Goal: Information Seeking & Learning: Find specific fact

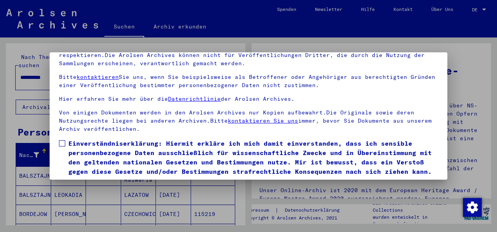
scroll to position [62, 0]
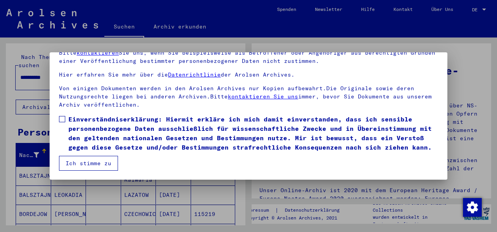
click at [61, 116] on span at bounding box center [62, 119] width 6 height 6
click at [91, 162] on button "Ich stimme zu" at bounding box center [88, 163] width 59 height 15
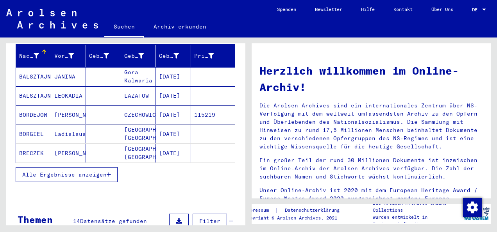
scroll to position [117, 0]
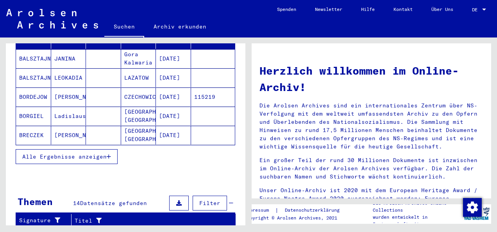
click at [97, 153] on span "Alle Ergebnisse anzeigen" at bounding box center [64, 156] width 84 height 7
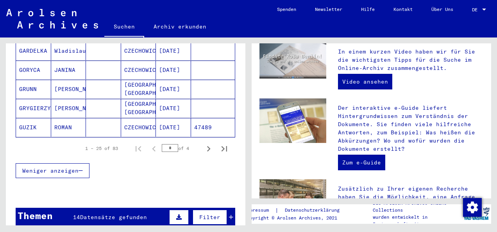
scroll to position [0, 0]
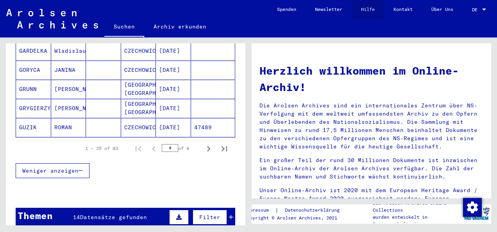
click at [362, 9] on link "Hilfe" at bounding box center [368, 9] width 32 height 19
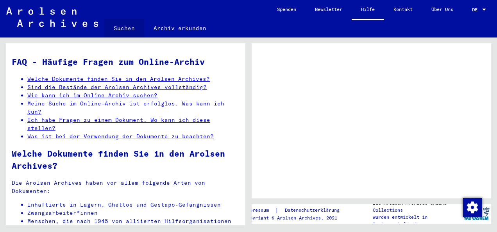
click at [123, 25] on link "Suchen" at bounding box center [124, 28] width 40 height 19
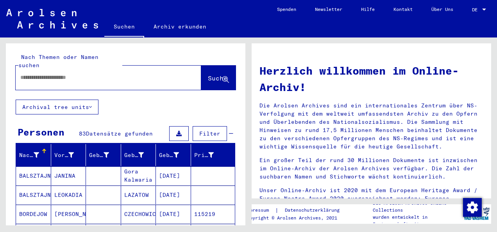
click at [112, 73] on input "text" at bounding box center [99, 77] width 158 height 8
paste input "**********"
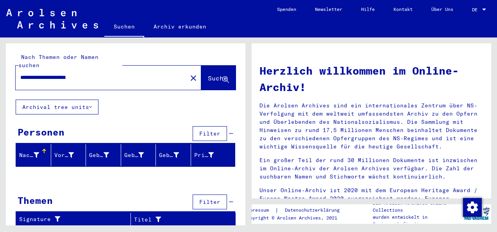
drag, startPoint x: 56, startPoint y: 68, endPoint x: -2, endPoint y: 67, distance: 57.9
click at [0, 67] on html "**********" at bounding box center [248, 116] width 497 height 232
type input "**********"
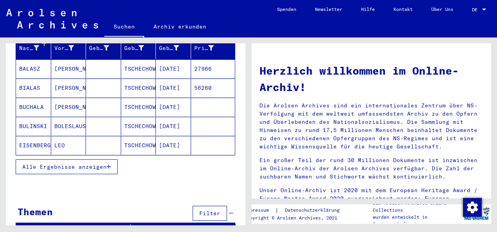
scroll to position [109, 0]
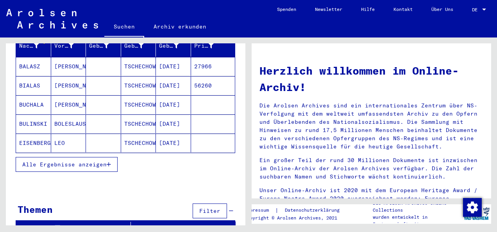
click at [70, 161] on span "Alle Ergebnisse anzeigen" at bounding box center [64, 164] width 84 height 7
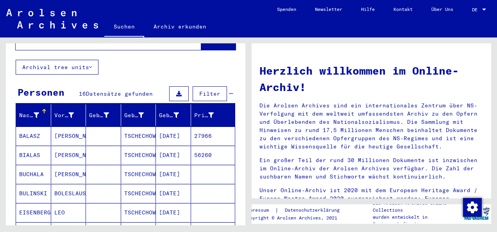
scroll to position [0, 0]
